Goal: Information Seeking & Learning: Learn about a topic

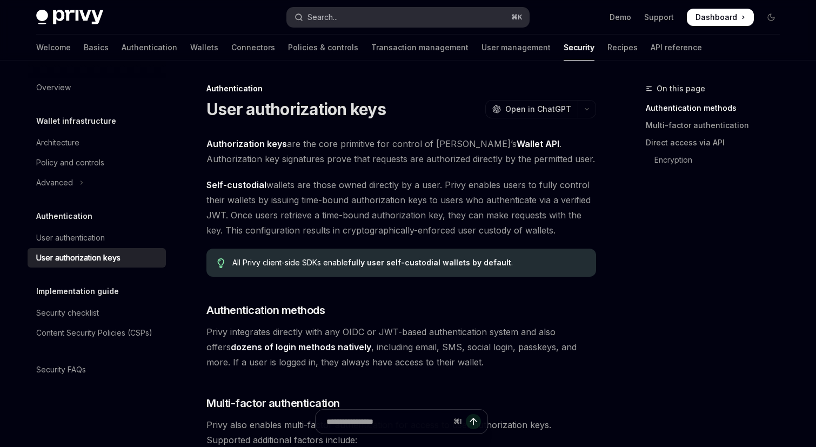
click at [333, 17] on div "Search..." at bounding box center [322, 17] width 30 height 13
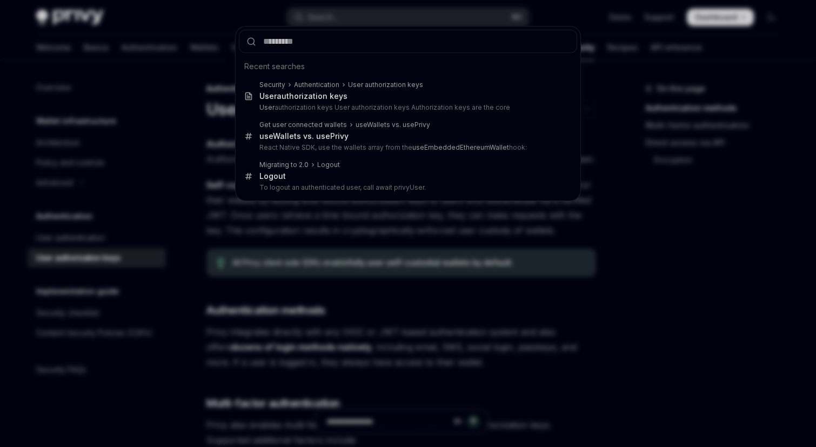
click at [199, 116] on div "Recent searches Security Authentication User authorization keys User authorizat…" at bounding box center [408, 223] width 816 height 447
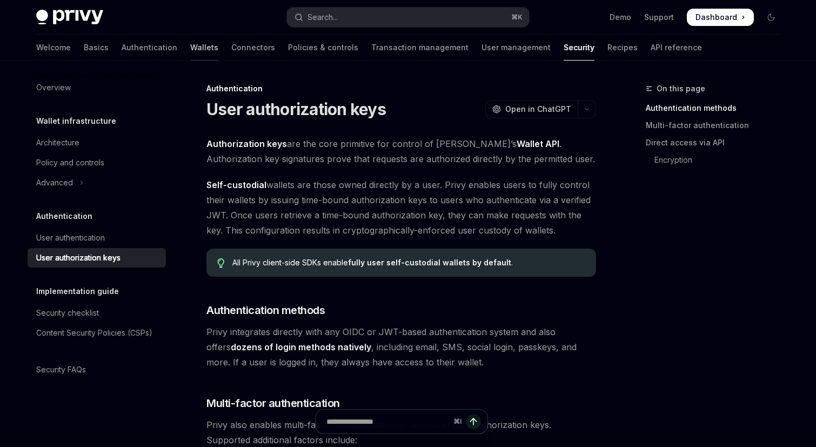
click at [190, 45] on link "Wallets" at bounding box center [204, 48] width 28 height 26
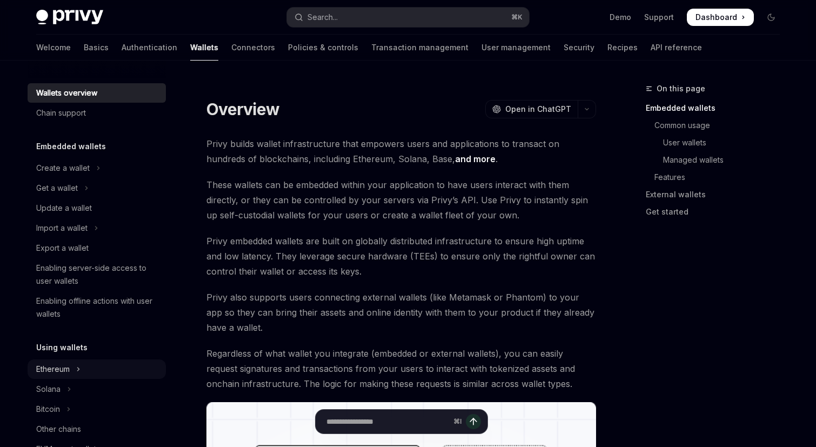
click at [78, 370] on icon "Toggle Ethereum section" at bounding box center [79, 368] width 2 height 3
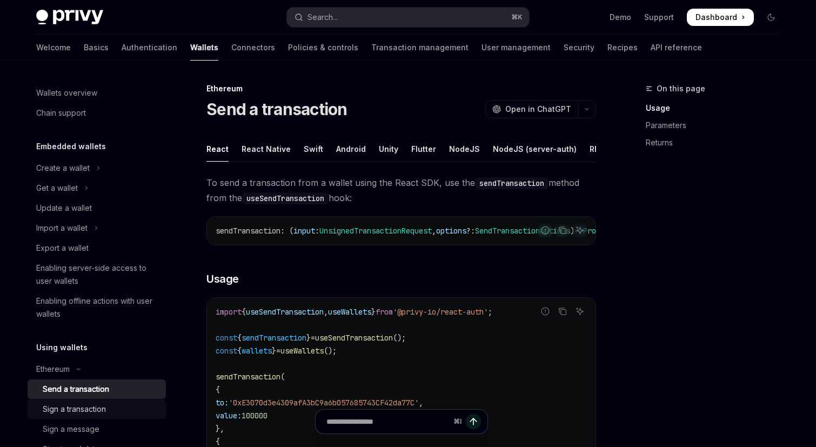
click at [87, 404] on div "Sign a transaction" at bounding box center [74, 408] width 63 height 13
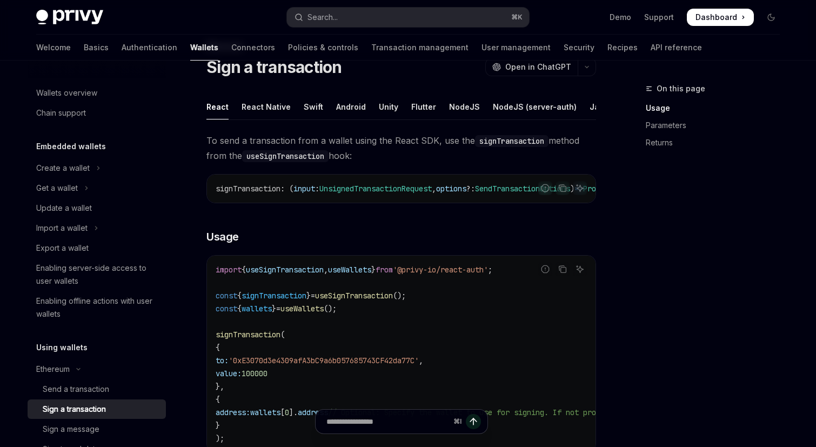
scroll to position [7, 0]
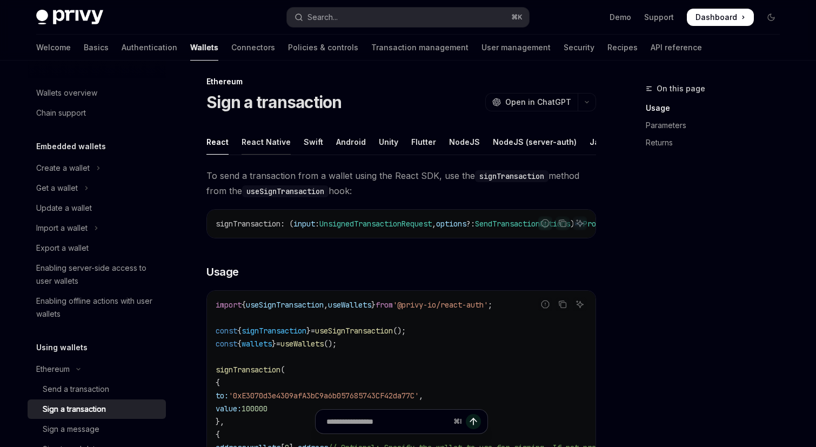
click at [286, 139] on div "React Native" at bounding box center [265, 141] width 49 height 25
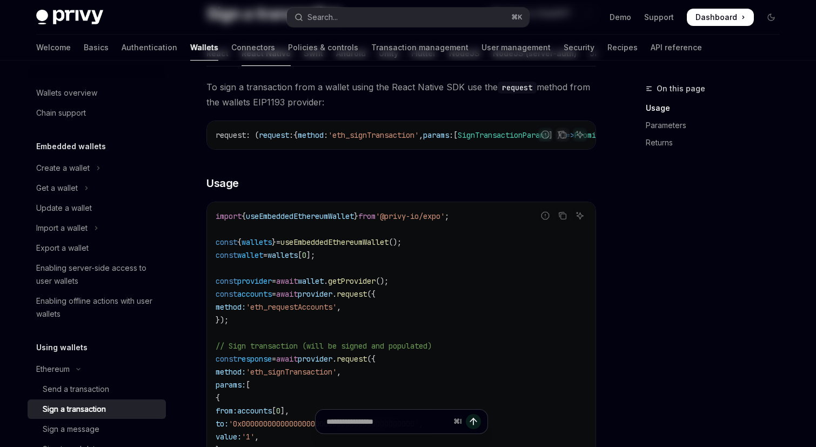
scroll to position [207, 0]
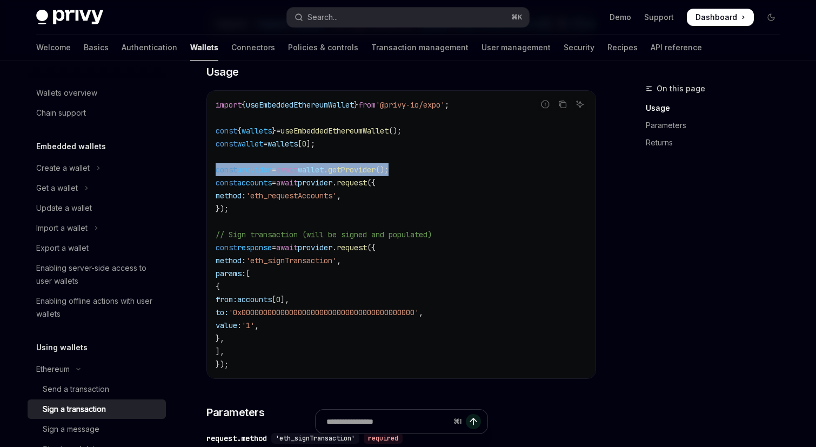
drag, startPoint x: 419, startPoint y: 172, endPoint x: 206, endPoint y: 177, distance: 213.4
click at [206, 177] on div "Ethereum Sign a transaction OpenAI Open in ChatGPT OpenAI Open in ChatGPT React…" at bounding box center [300, 344] width 596 height 938
copy span "const provider = await wallet . getProvider ();"
click at [643, 301] on div "On this page Usage Parameters Returns" at bounding box center [706, 264] width 164 height 365
click at [400, 126] on code "import { useEmbeddedEthereumWallet } from '@privy-io/expo' ; const { wallets } …" at bounding box center [400, 234] width 371 height 272
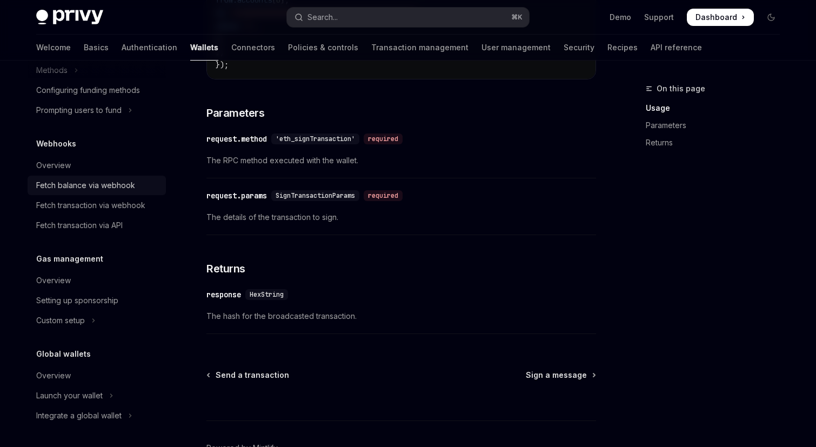
scroll to position [686, 0]
click at [110, 183] on div "Fetch balance via webhook" at bounding box center [85, 185] width 99 height 13
type textarea "*"
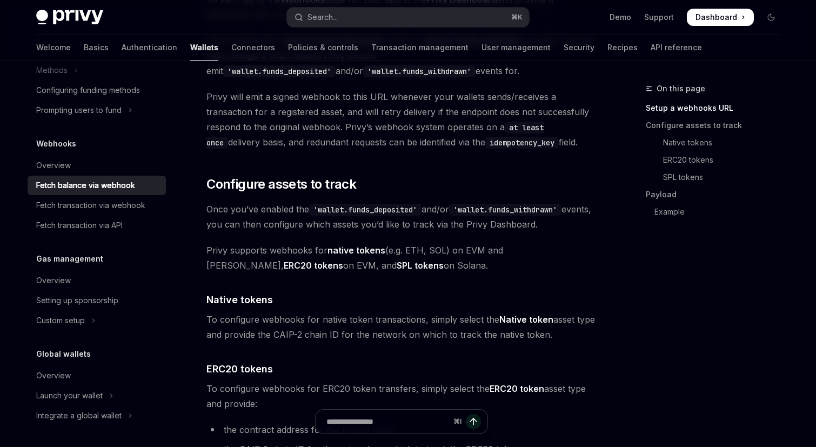
scroll to position [469, 0]
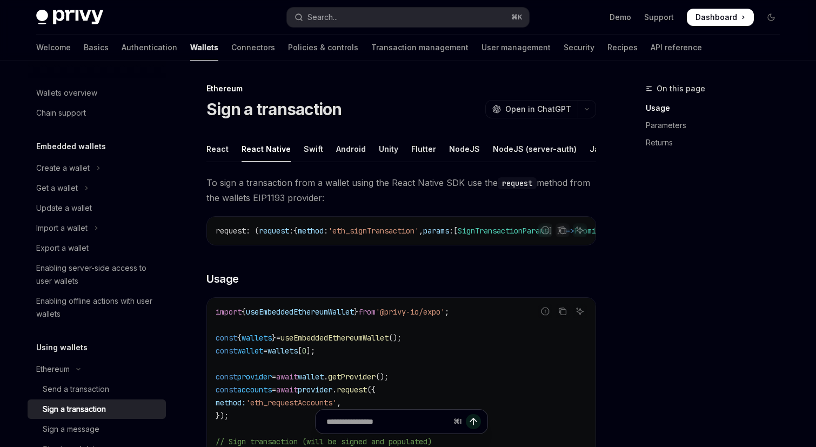
scroll to position [65, 0]
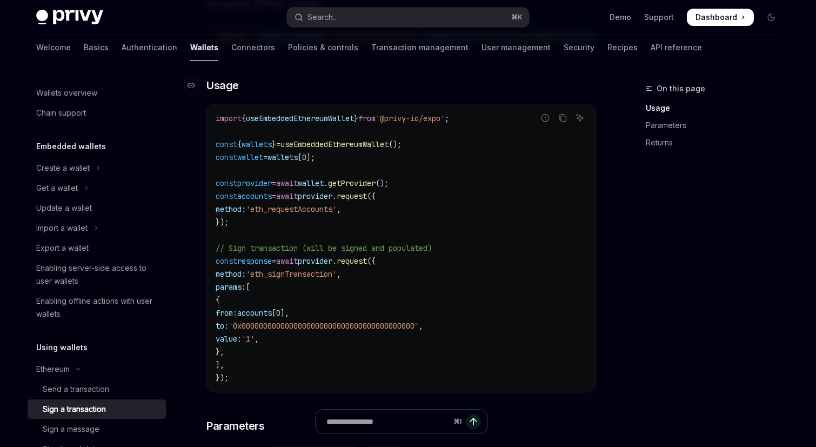
scroll to position [212, 0]
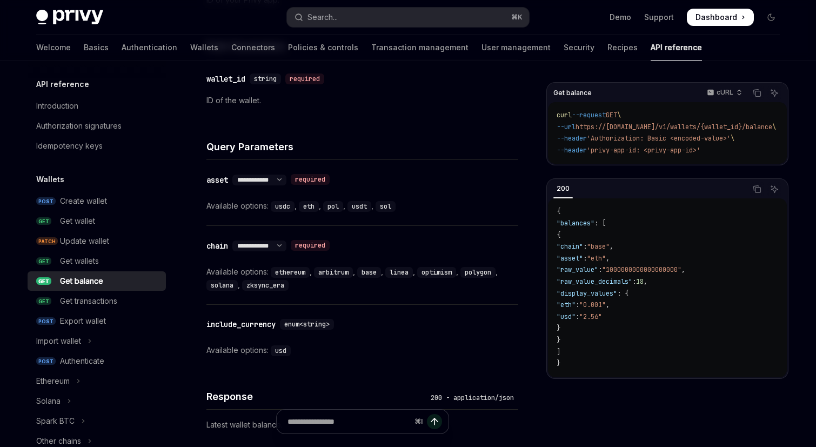
scroll to position [390, 0]
click at [286, 179] on select "**********" at bounding box center [259, 181] width 54 height 9
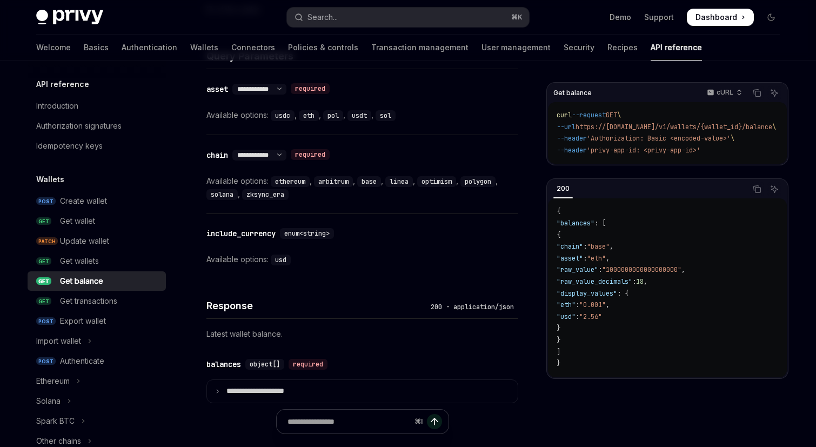
scroll to position [481, 0]
click at [89, 221] on div "Get wallet" at bounding box center [77, 220] width 35 height 13
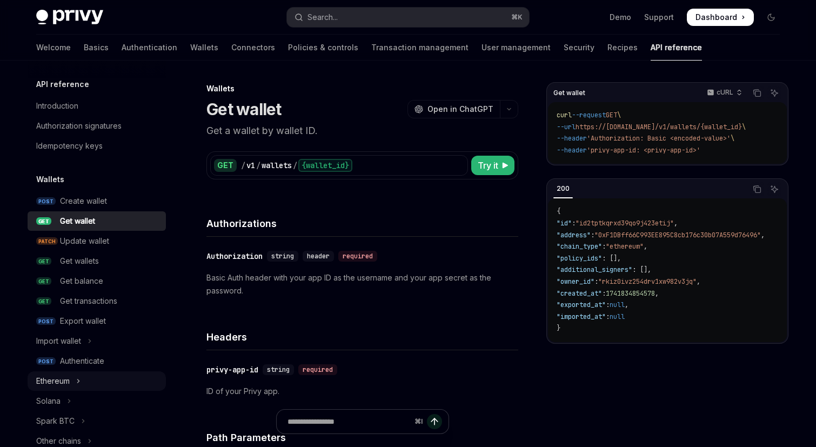
click at [77, 379] on icon "Toggle Ethereum section" at bounding box center [78, 380] width 4 height 13
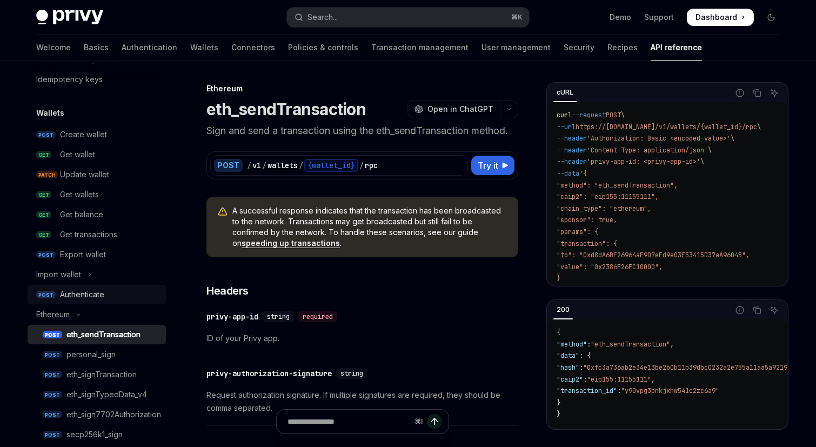
scroll to position [64, 0]
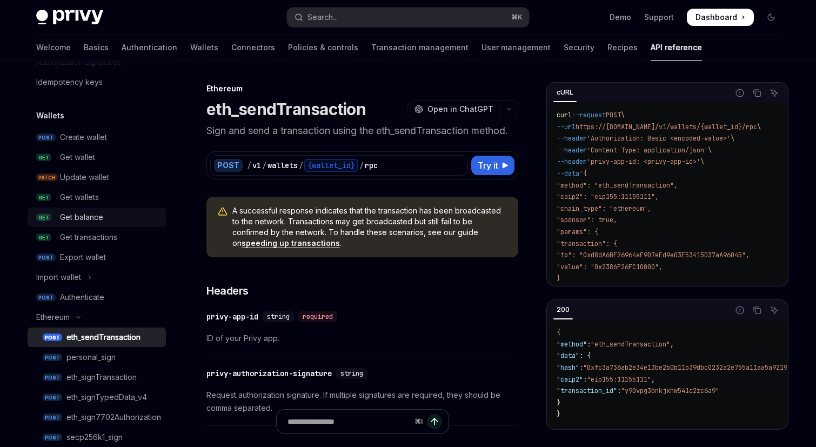
click at [99, 214] on div "Get balance" at bounding box center [81, 217] width 43 height 13
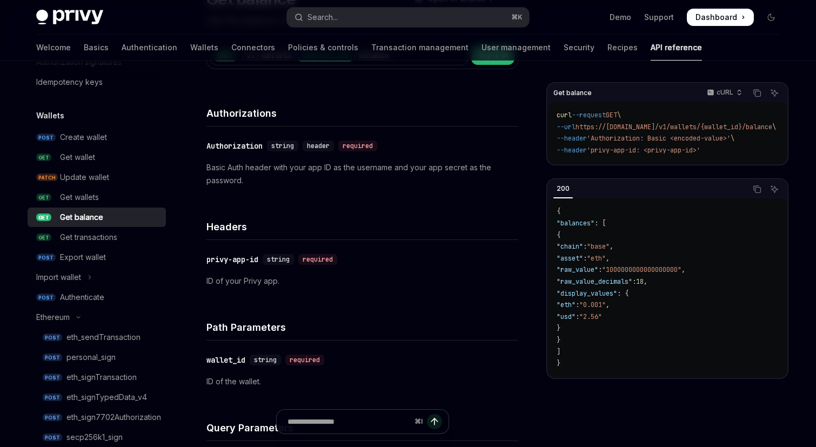
scroll to position [111, 0]
click at [120, 230] on link "GET Get transactions" at bounding box center [97, 236] width 138 height 19
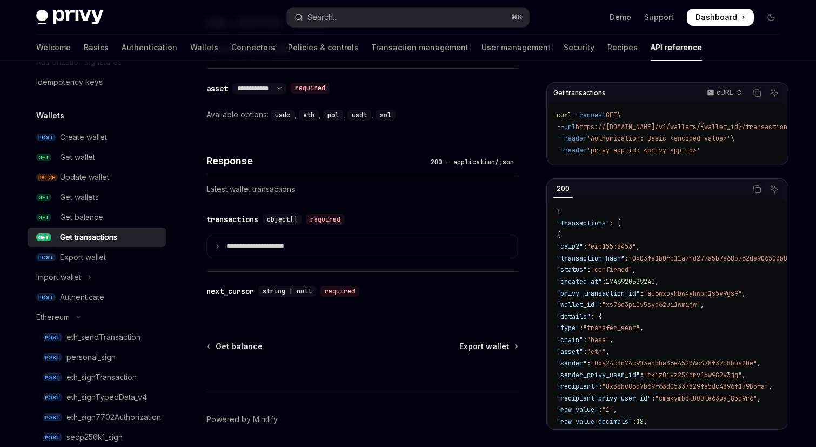
scroll to position [703, 0]
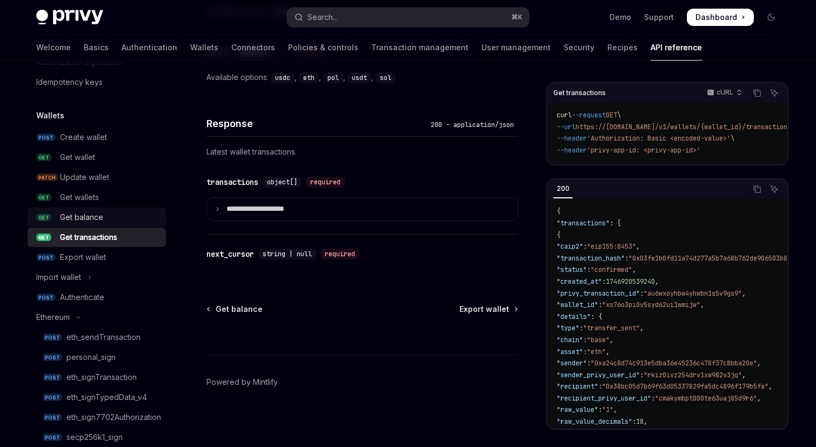
click at [90, 215] on div "Get balance" at bounding box center [81, 217] width 43 height 13
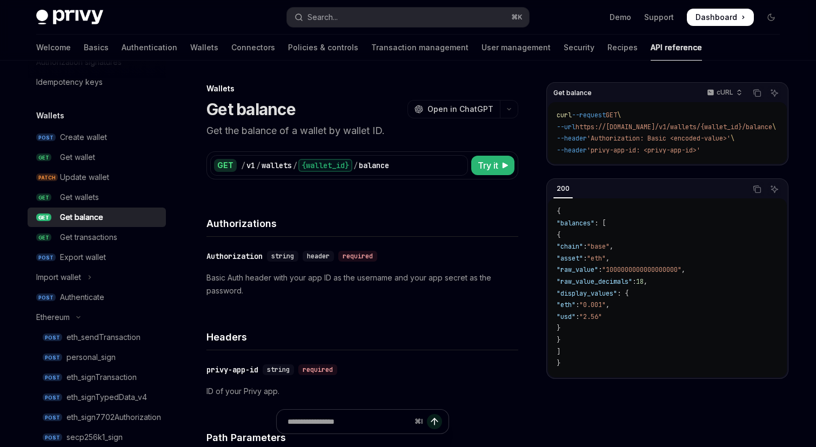
click at [355, 204] on div "Authorizations" at bounding box center [362, 217] width 312 height 40
click at [491, 164] on span "Try it" at bounding box center [487, 165] width 21 height 13
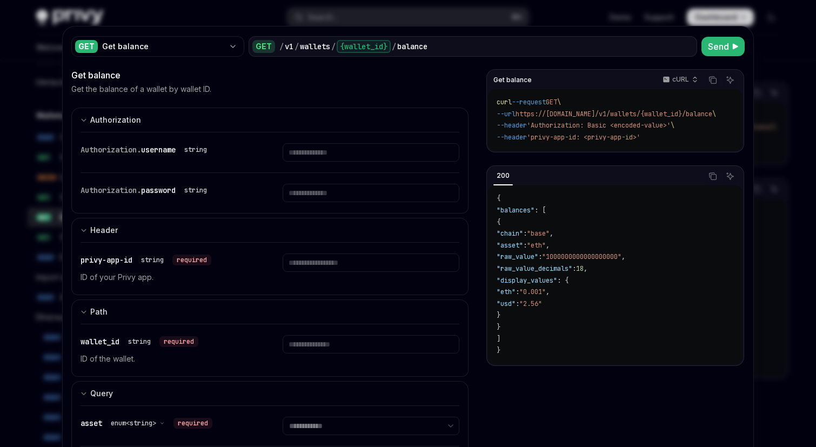
click at [60, 243] on div at bounding box center [408, 223] width 816 height 447
type textarea "*"
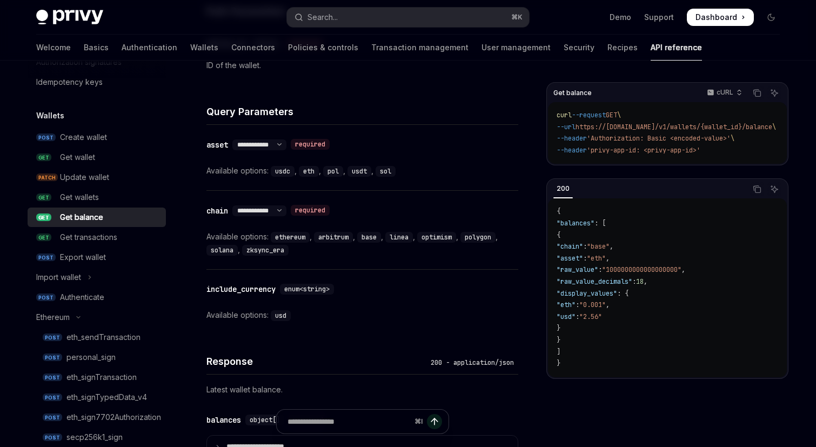
scroll to position [624, 0]
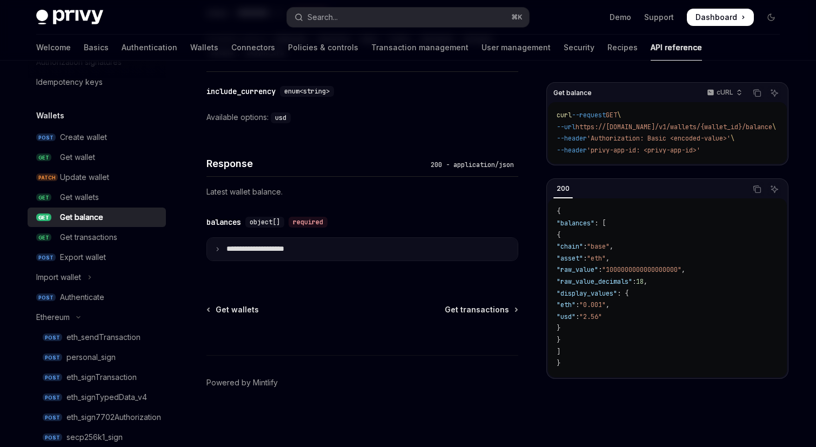
click at [287, 245] on p "**********" at bounding box center [263, 249] width 75 height 10
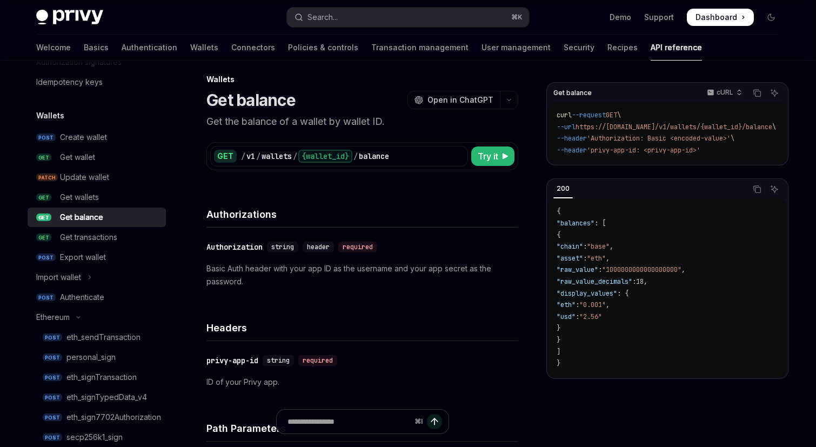
scroll to position [0, 0]
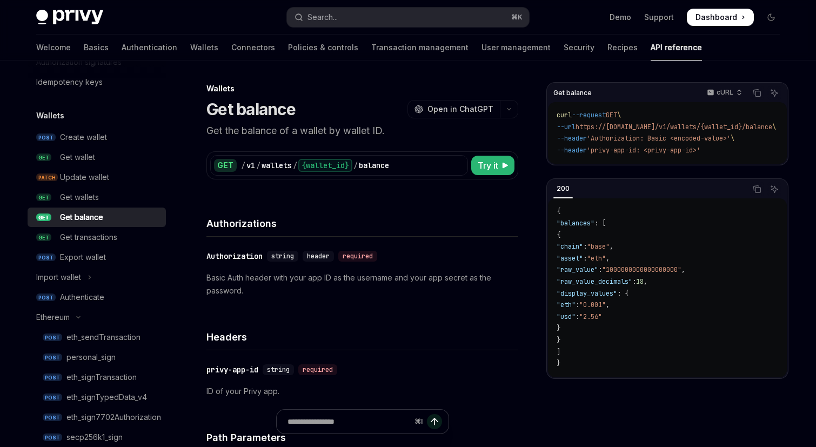
click at [396, 278] on p "Basic Auth header with your app ID as the username and your app secret as the p…" at bounding box center [362, 284] width 312 height 26
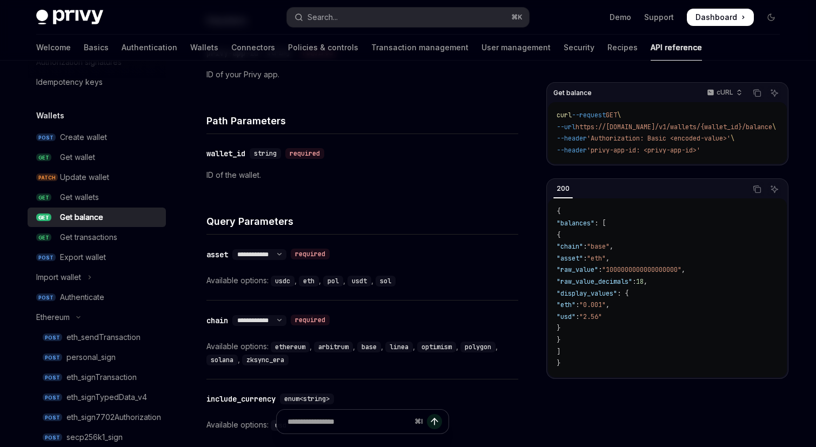
scroll to position [345, 0]
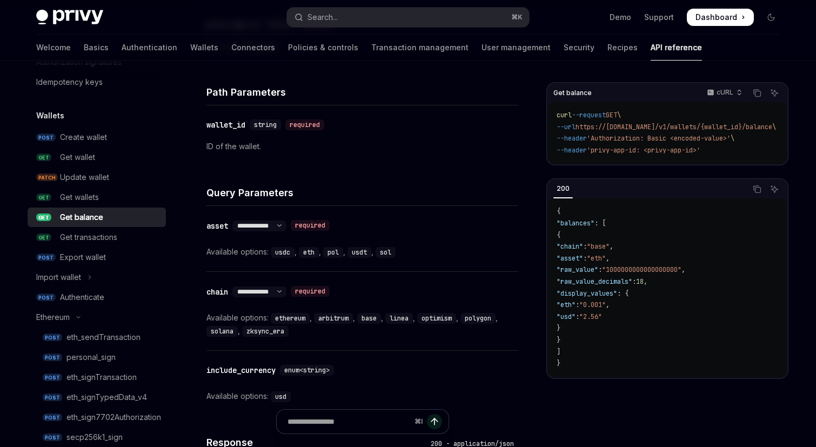
click at [374, 172] on div "Query Parameters" at bounding box center [362, 186] width 312 height 40
click at [286, 222] on select "**********" at bounding box center [259, 225] width 54 height 9
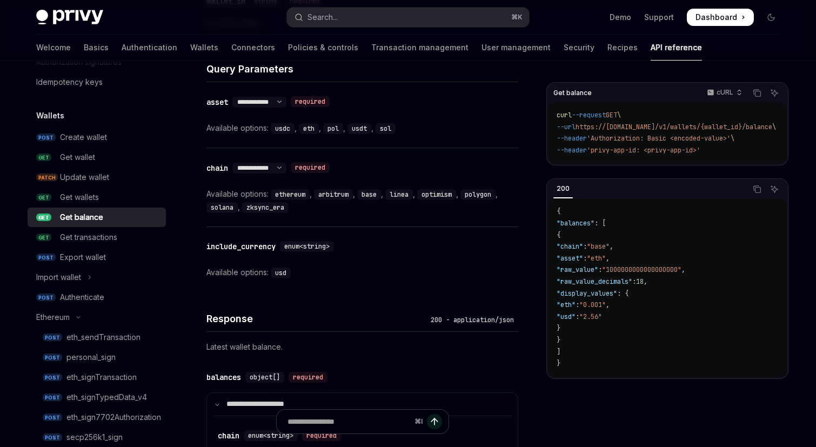
scroll to position [469, 0]
click at [420, 173] on div "**********" at bounding box center [362, 186] width 312 height 78
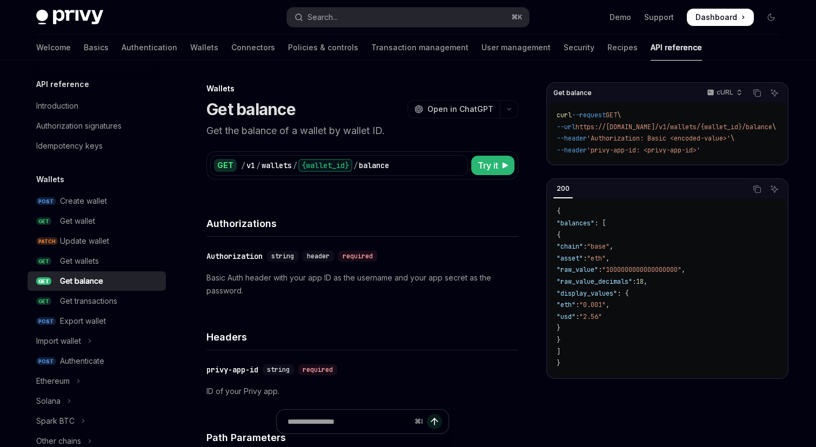
click at [381, 205] on div "Authorizations" at bounding box center [362, 217] width 312 height 40
click at [479, 160] on span "Try it" at bounding box center [487, 165] width 21 height 13
type textarea "*"
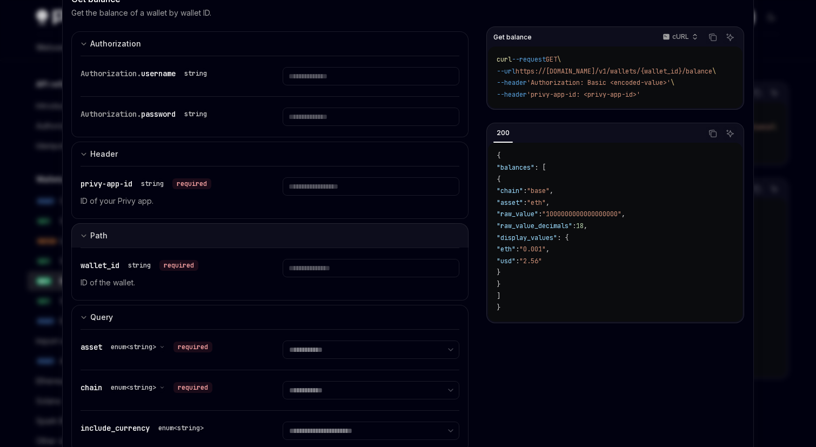
scroll to position [116, 0]
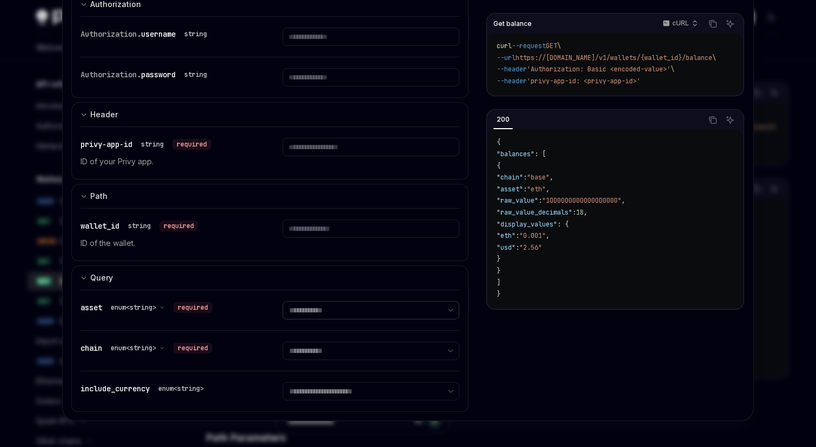
click at [326, 314] on select "**********" at bounding box center [370, 310] width 176 height 18
select select "***"
click at [282, 301] on select "**********" at bounding box center [370, 310] width 176 height 18
click at [36, 345] on div at bounding box center [408, 223] width 816 height 447
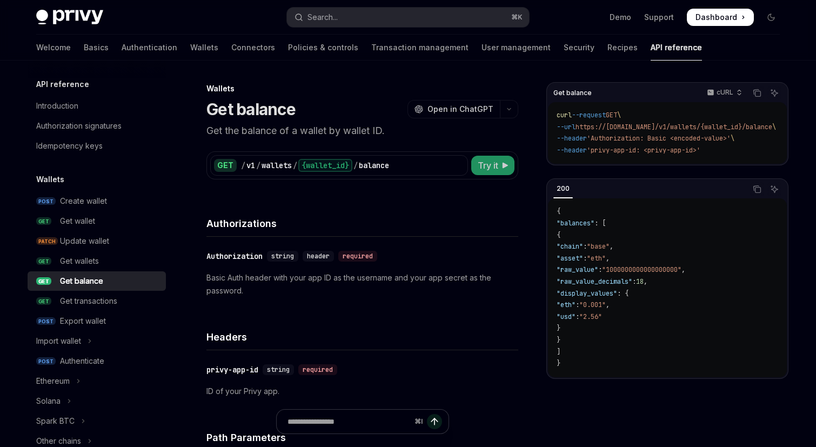
click at [490, 172] on button "Try it" at bounding box center [492, 165] width 43 height 19
type textarea "*"
select select "***"
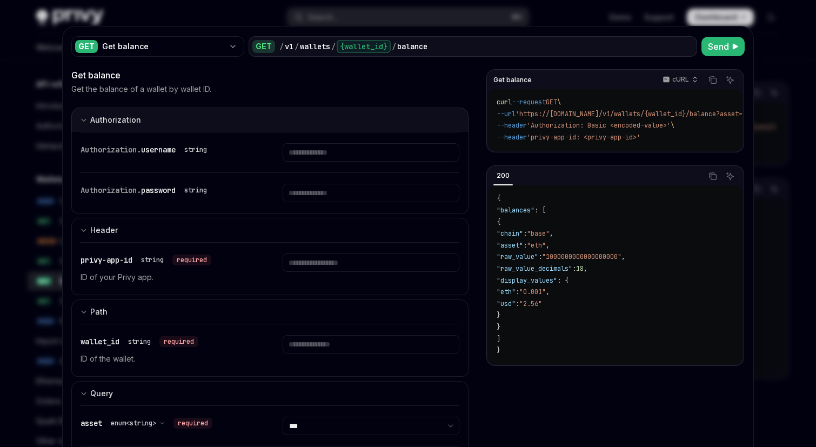
click at [341, 127] on button "Authorization appSecretAuth" at bounding box center [269, 119] width 397 height 24
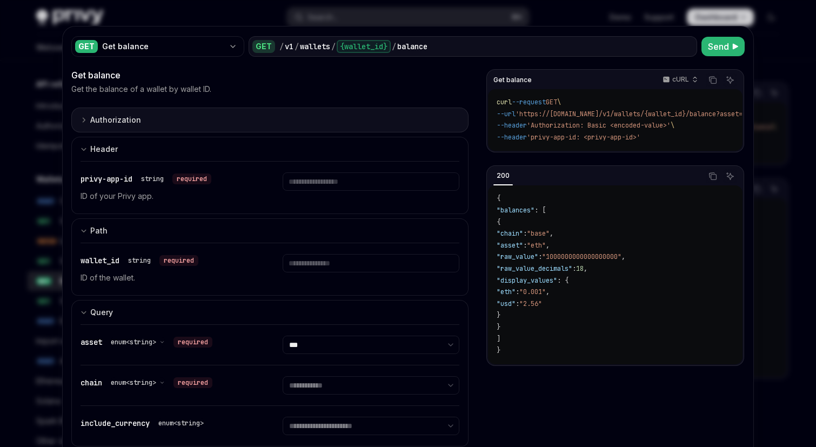
click at [341, 127] on button "Authorization appSecretAuth" at bounding box center [269, 119] width 397 height 25
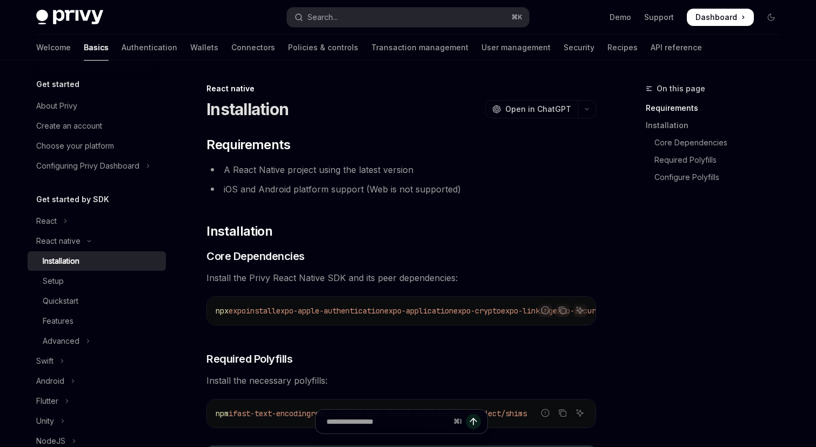
click at [718, 18] on span "Dashboard" at bounding box center [716, 17] width 42 height 11
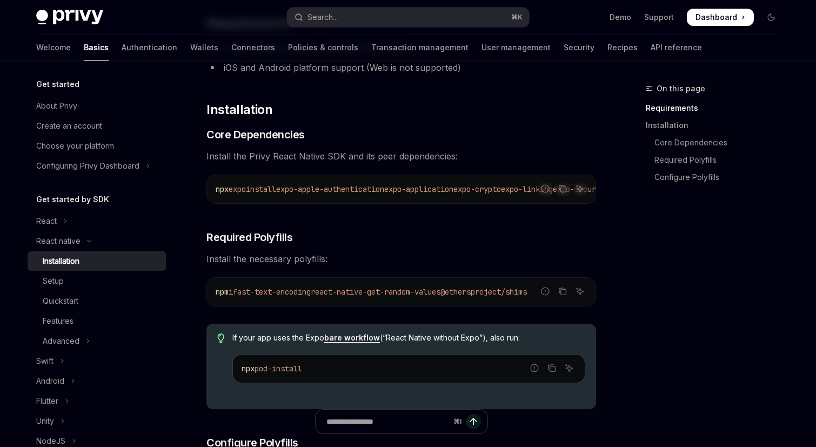
scroll to position [127, 0]
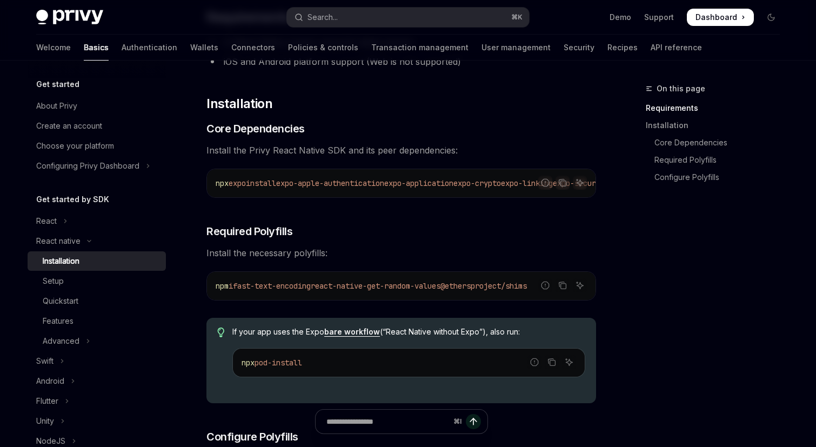
click at [463, 105] on h2 "​ Installation" at bounding box center [400, 103] width 389 height 17
click at [351, 111] on h2 "​ Installation" at bounding box center [400, 103] width 389 height 17
